Goal: Task Accomplishment & Management: Manage account settings

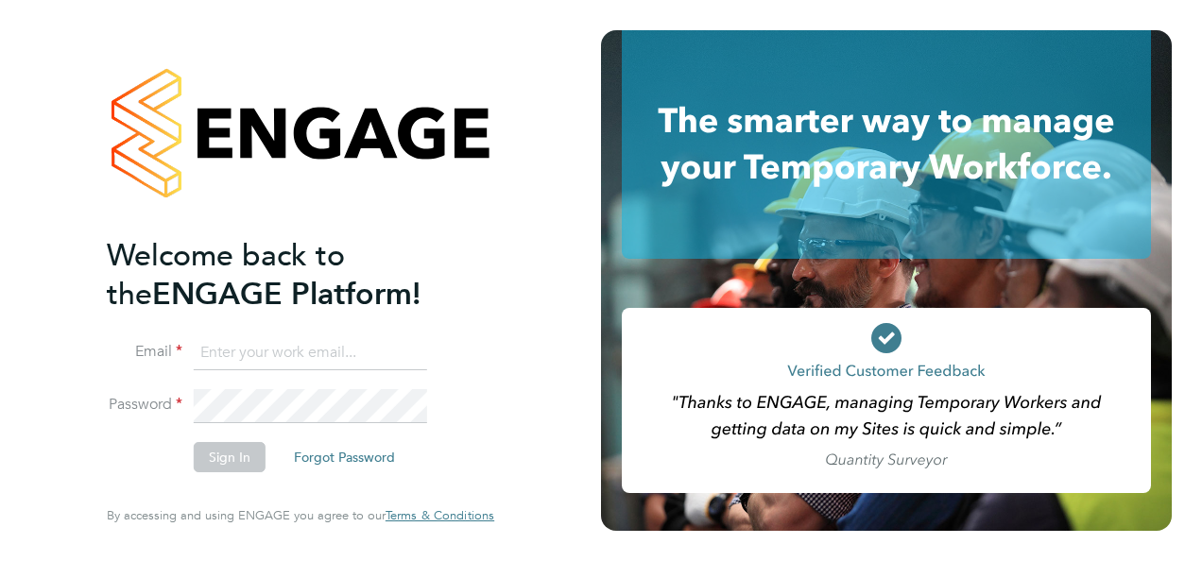
type input "[EMAIL_ADDRESS][DOMAIN_NAME]"
click at [241, 453] on button "Sign In" at bounding box center [230, 457] width 72 height 30
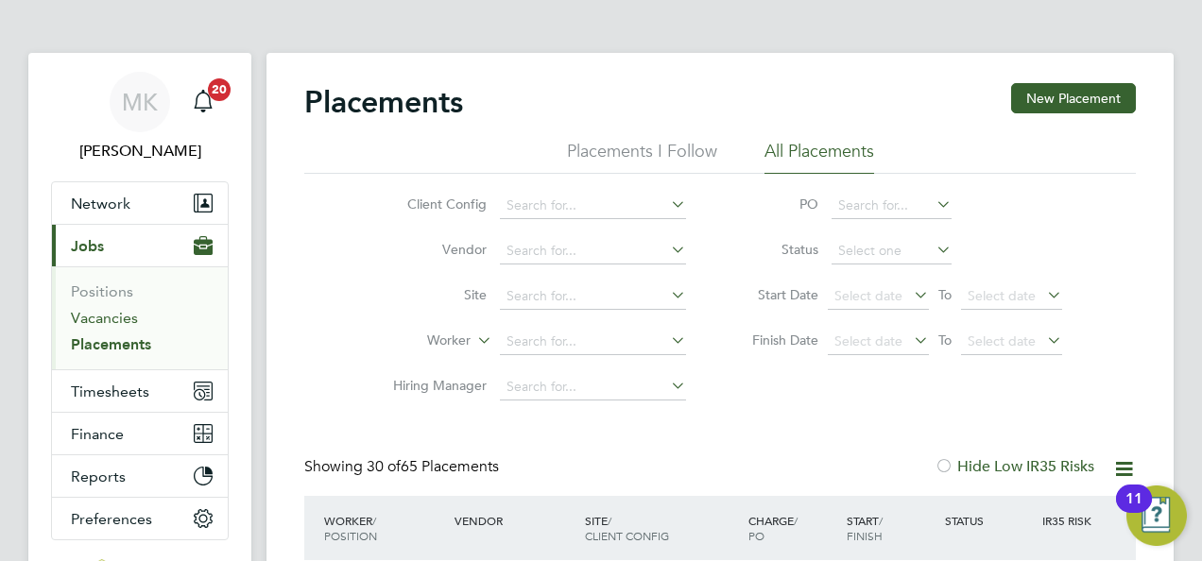
click at [121, 315] on link "Vacancies" at bounding box center [104, 318] width 67 height 18
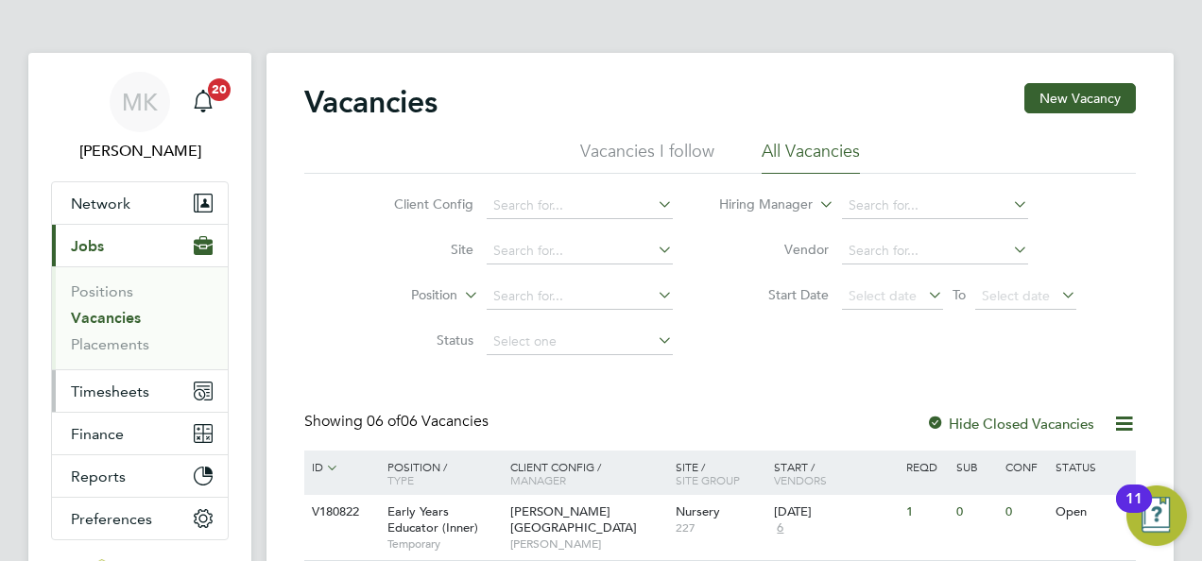
click at [127, 376] on button "Timesheets" at bounding box center [140, 391] width 176 height 42
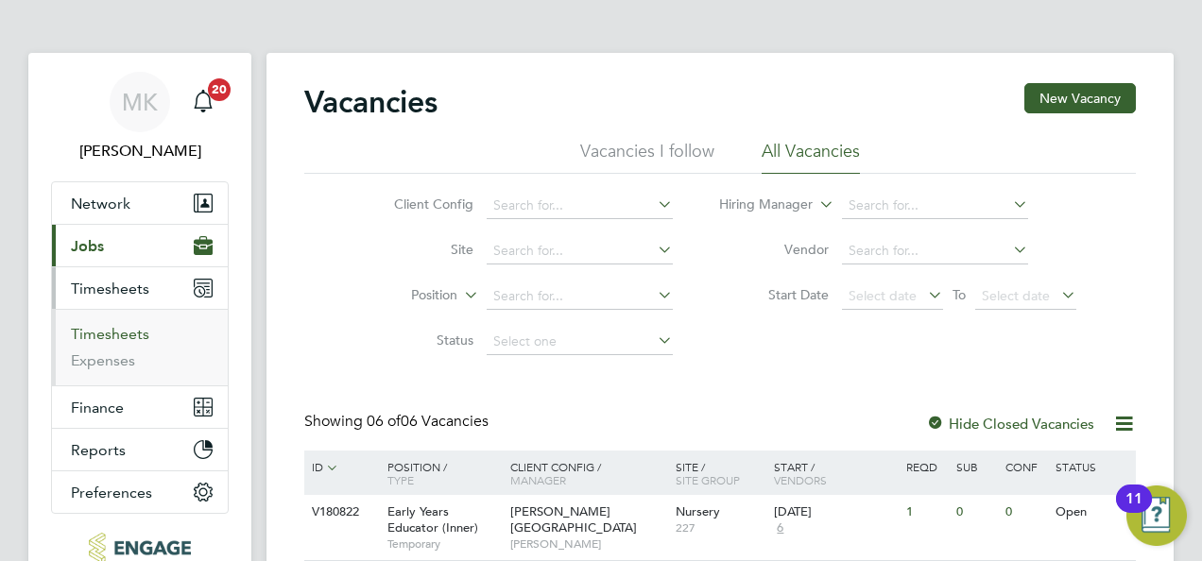
click at [121, 331] on link "Timesheets" at bounding box center [110, 334] width 78 height 18
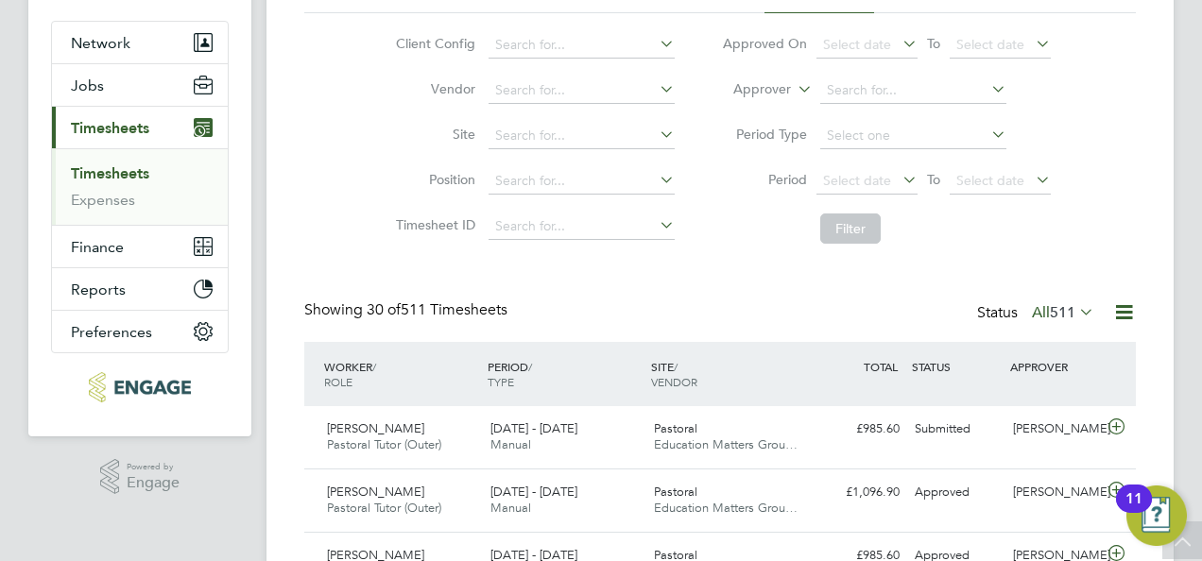
scroll to position [9, 9]
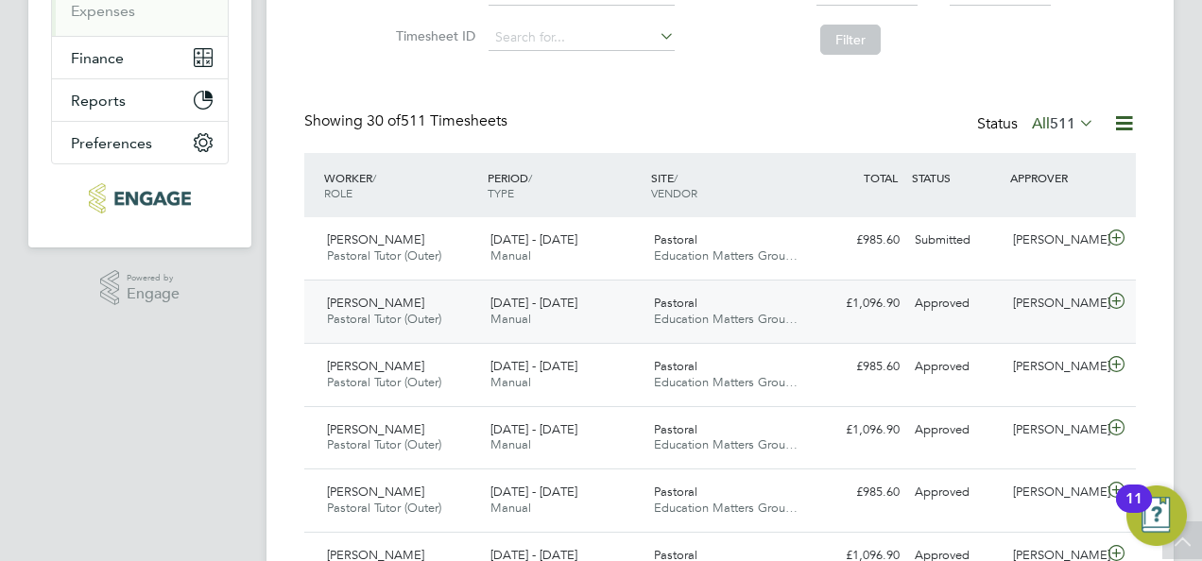
click at [528, 305] on span "15 - 21 Sep 2025" at bounding box center [533, 303] width 87 height 16
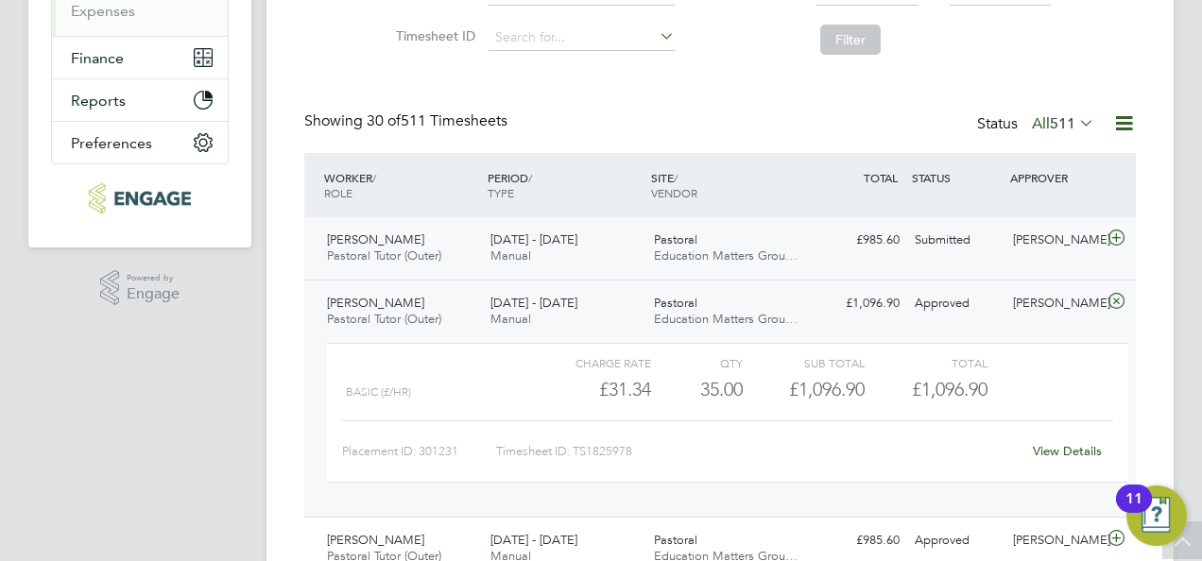
click at [1117, 231] on icon at bounding box center [1116, 238] width 24 height 15
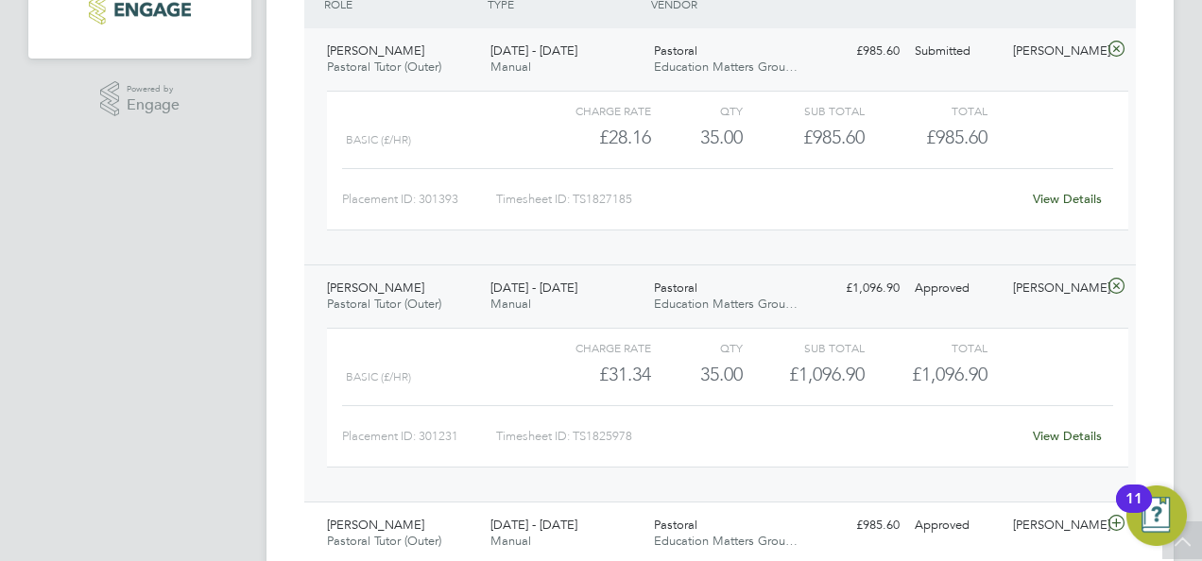
click at [1114, 282] on icon at bounding box center [1116, 286] width 24 height 15
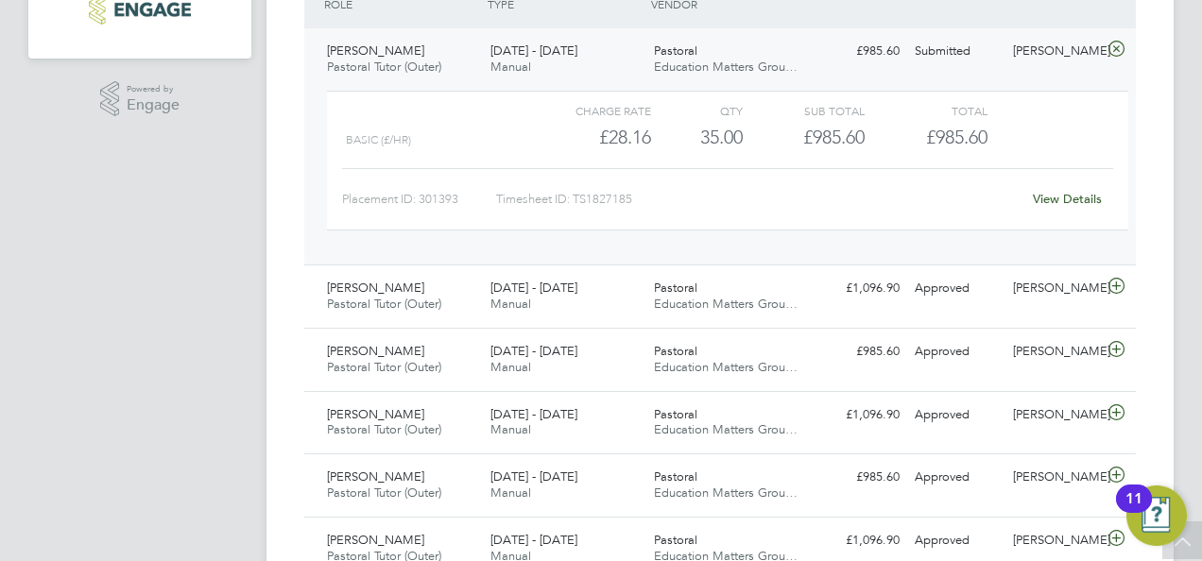
click at [1122, 49] on icon at bounding box center [1116, 49] width 24 height 15
